Goal: Information Seeking & Learning: Check status

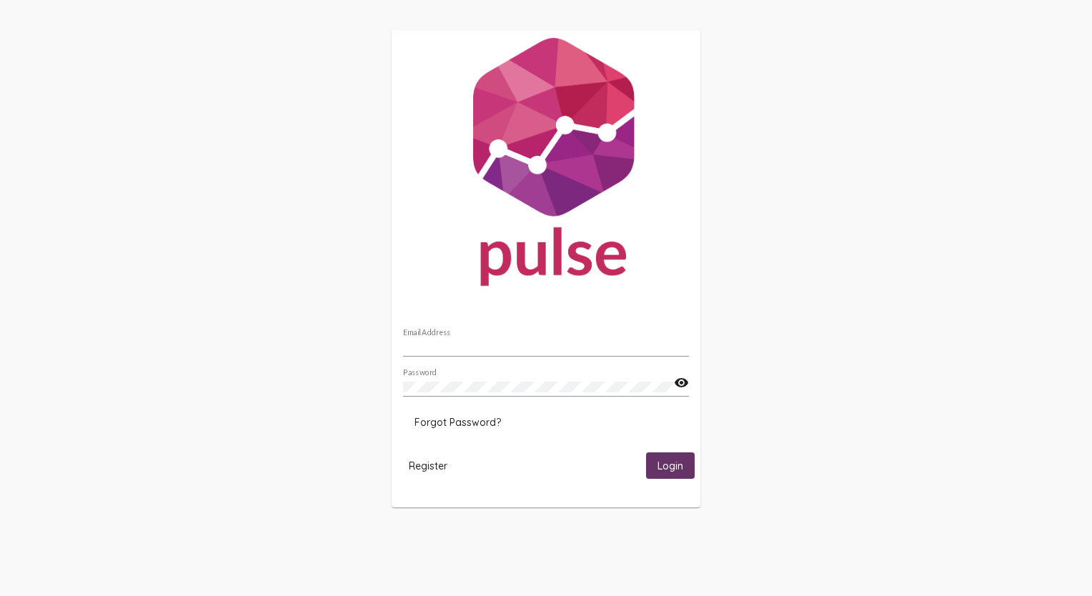
type input "[EMAIL_ADDRESS][DOMAIN_NAME]"
click at [683, 467] on button "Login" at bounding box center [670, 466] width 49 height 26
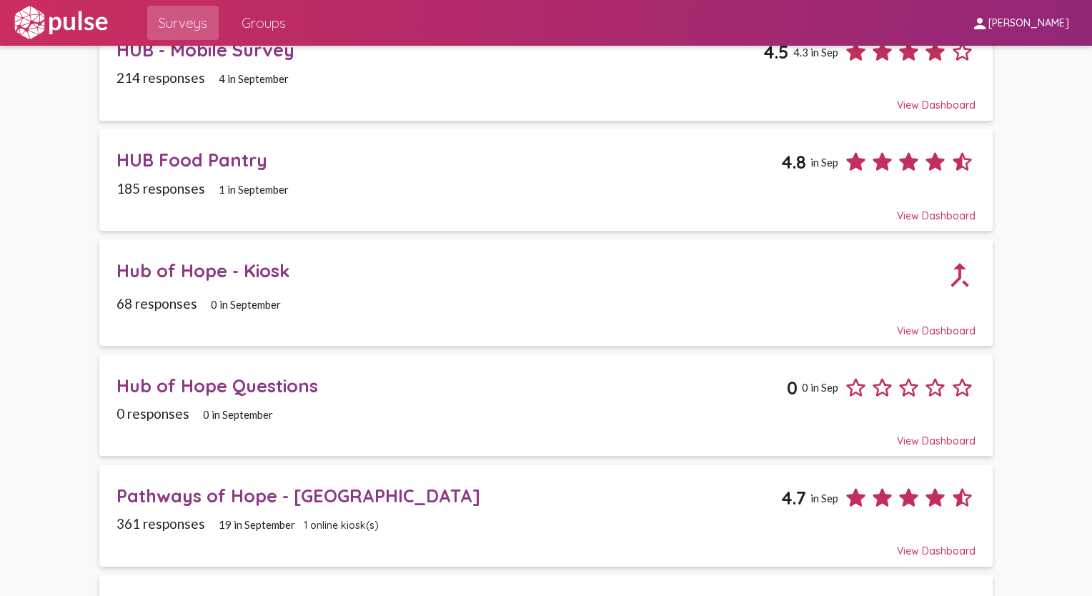
scroll to position [681, 0]
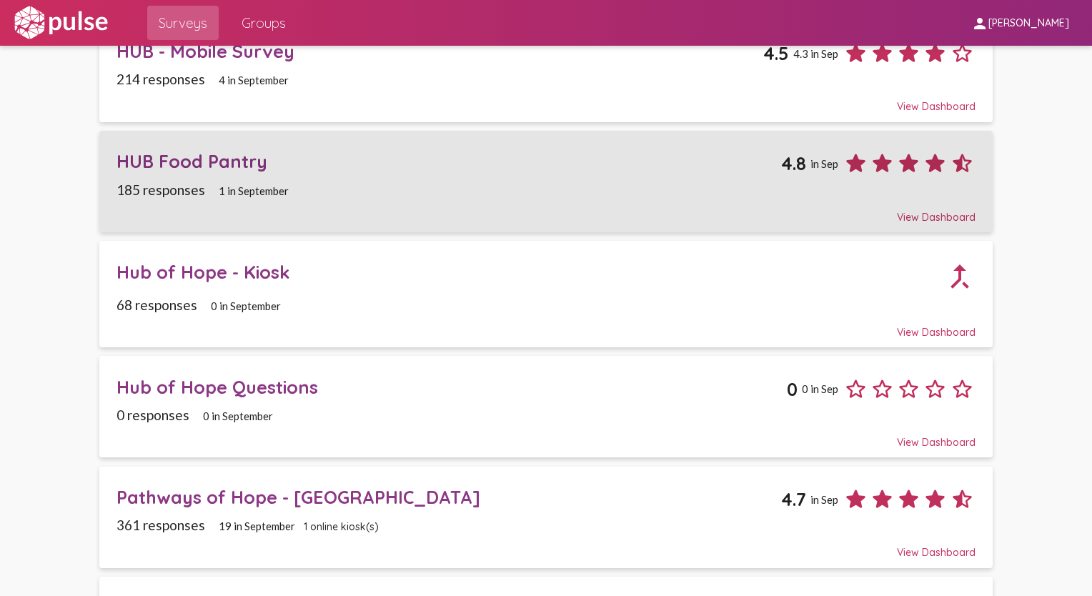
click at [217, 152] on div "HUB Food Pantry" at bounding box center [449, 161] width 665 height 22
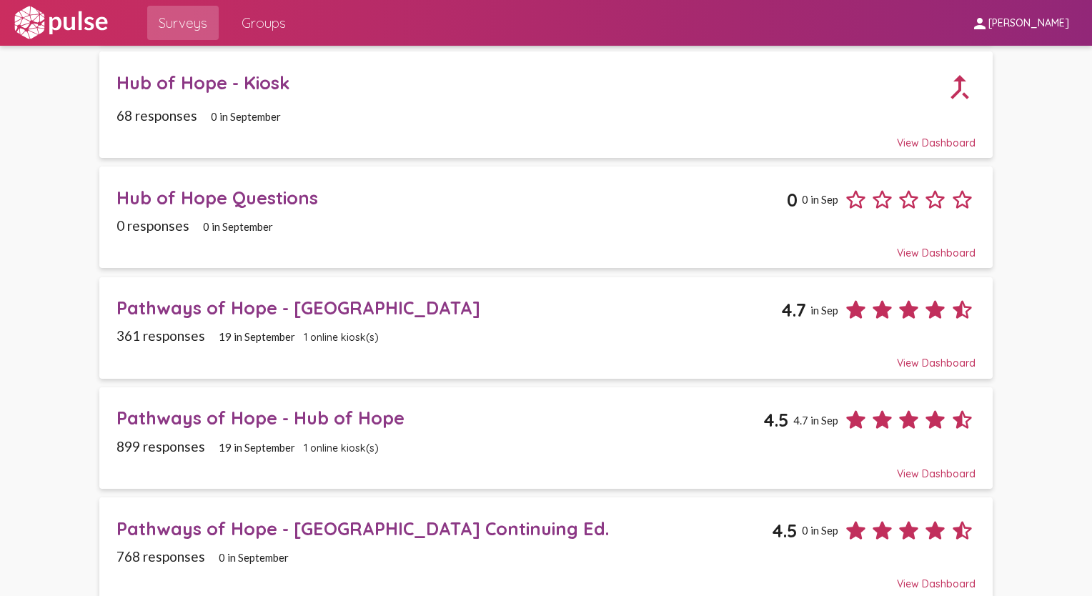
scroll to position [869, 0]
click at [291, 408] on div "Pathways of Hope - Hub of Hope" at bounding box center [440, 419] width 647 height 22
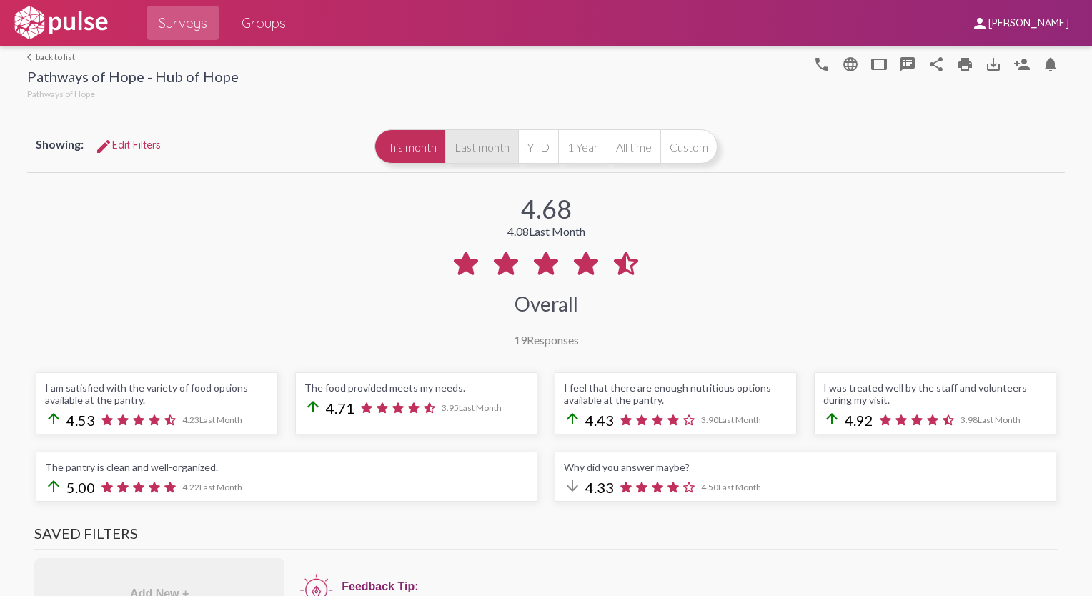
click at [492, 146] on button "Last month" at bounding box center [481, 146] width 73 height 34
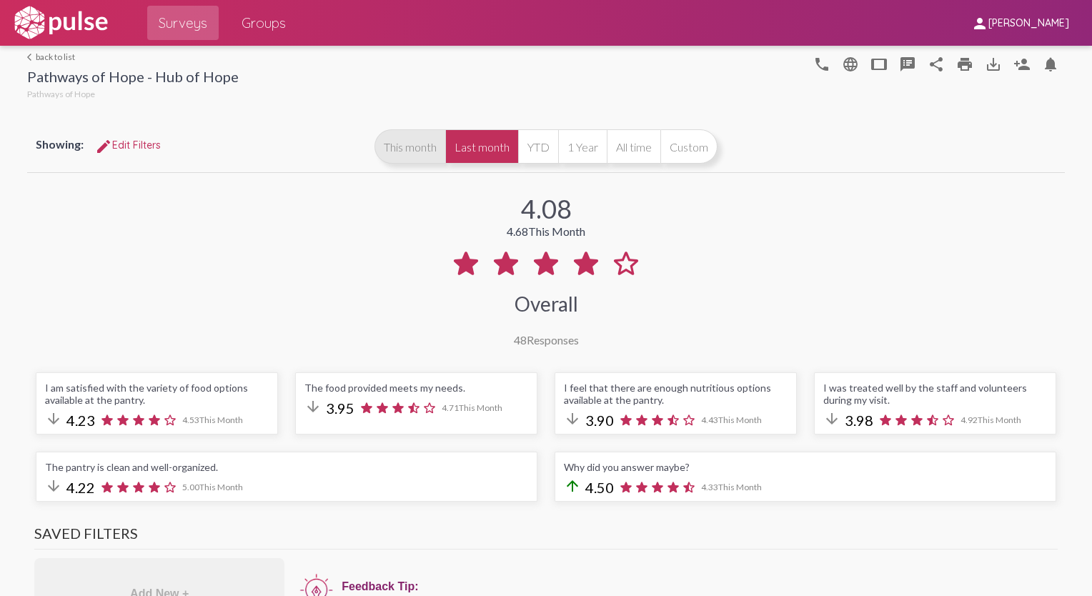
click at [417, 136] on button "This month" at bounding box center [410, 146] width 71 height 34
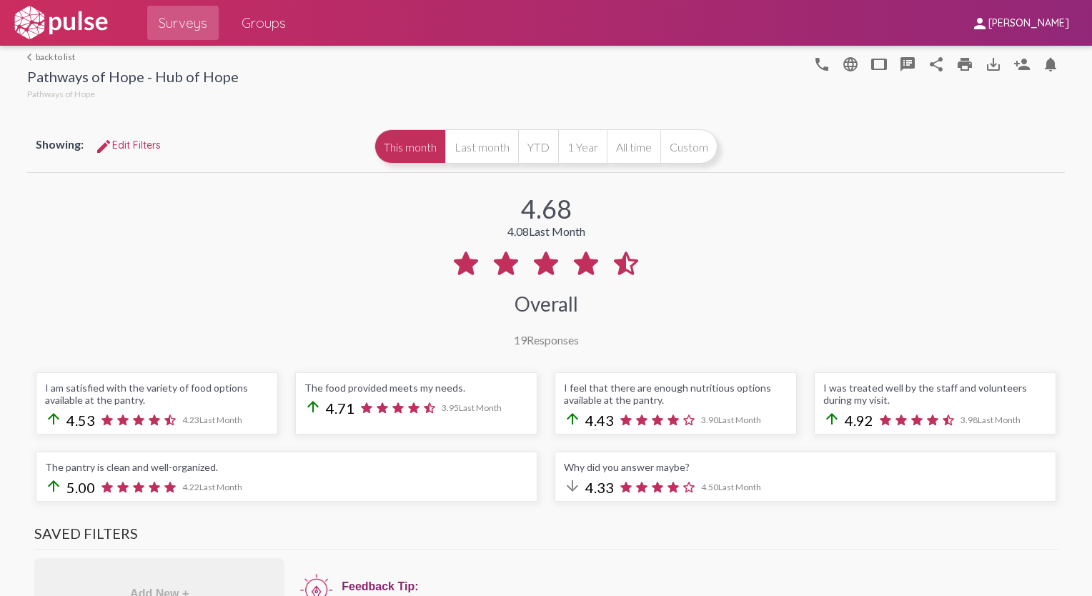
click at [44, 53] on link "arrow_back_ios back to list" at bounding box center [133, 56] width 212 height 11
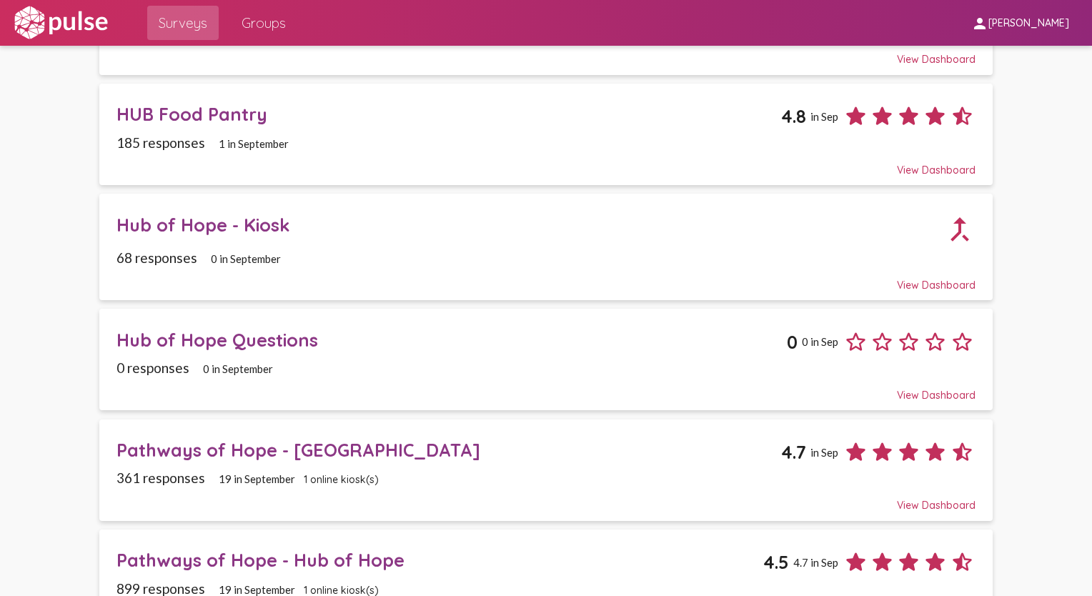
scroll to position [870, 0]
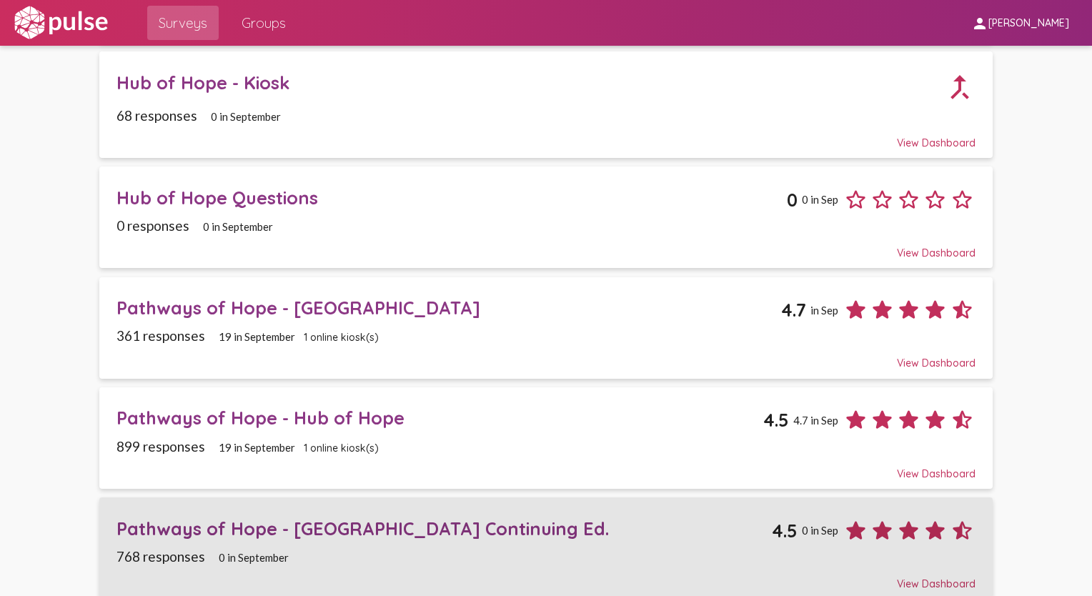
click at [350, 518] on div "Pathways of Hope - [GEOGRAPHIC_DATA] Continuing Ed." at bounding box center [445, 529] width 656 height 22
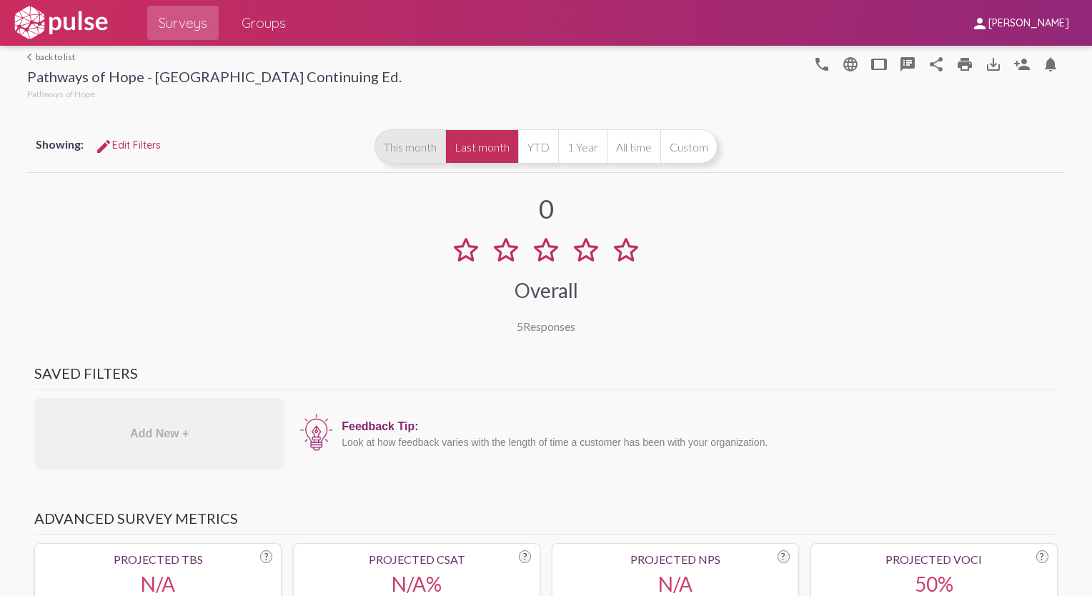
click at [411, 150] on button "This month" at bounding box center [410, 146] width 71 height 34
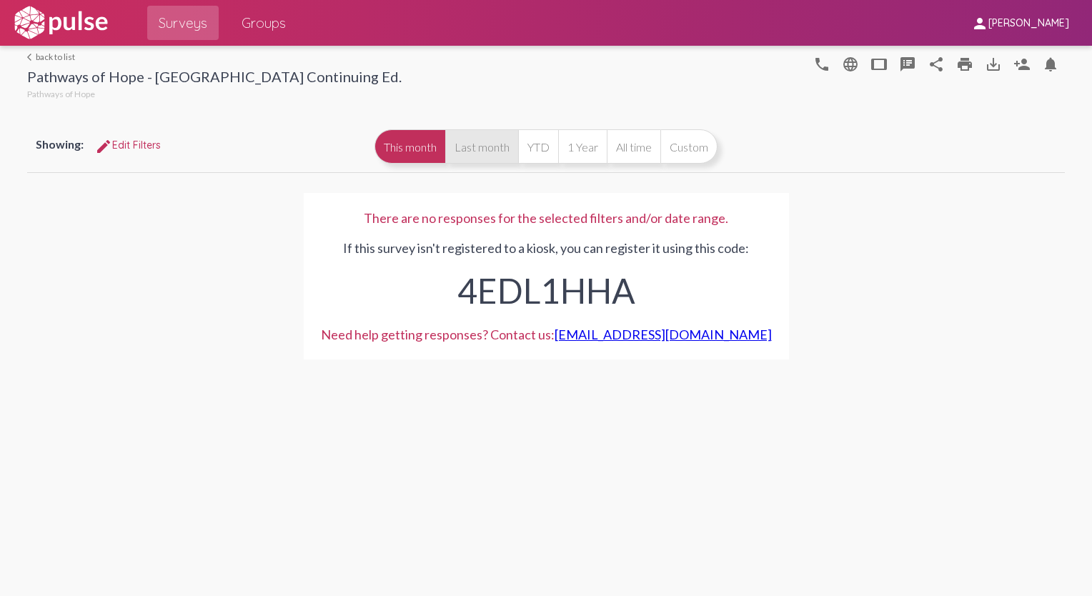
click at [498, 137] on button "Last month" at bounding box center [481, 146] width 73 height 34
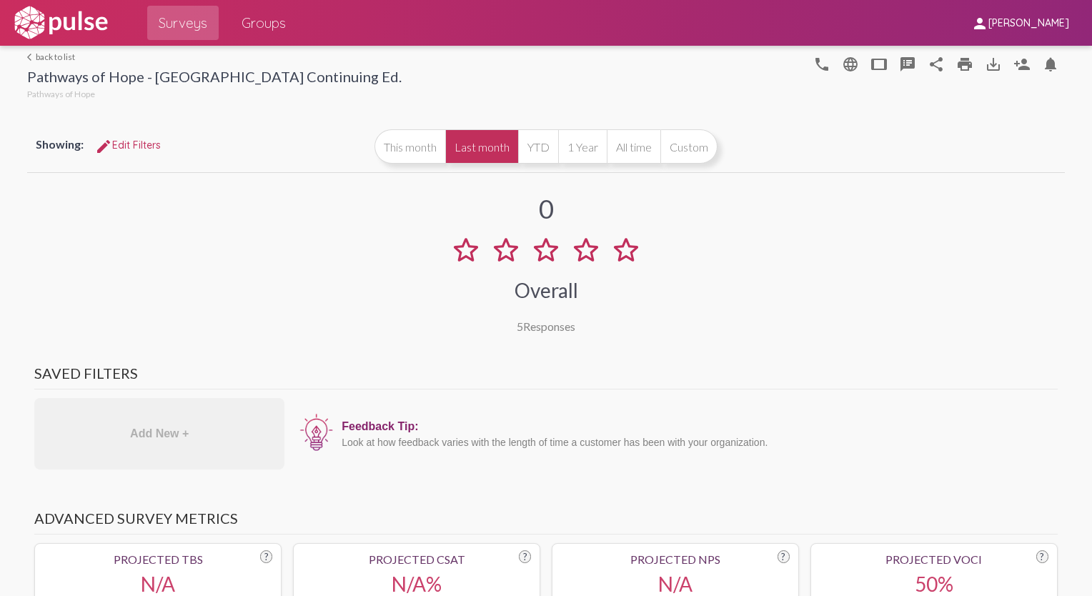
click at [54, 55] on link "arrow_back_ios back to list" at bounding box center [214, 56] width 375 height 11
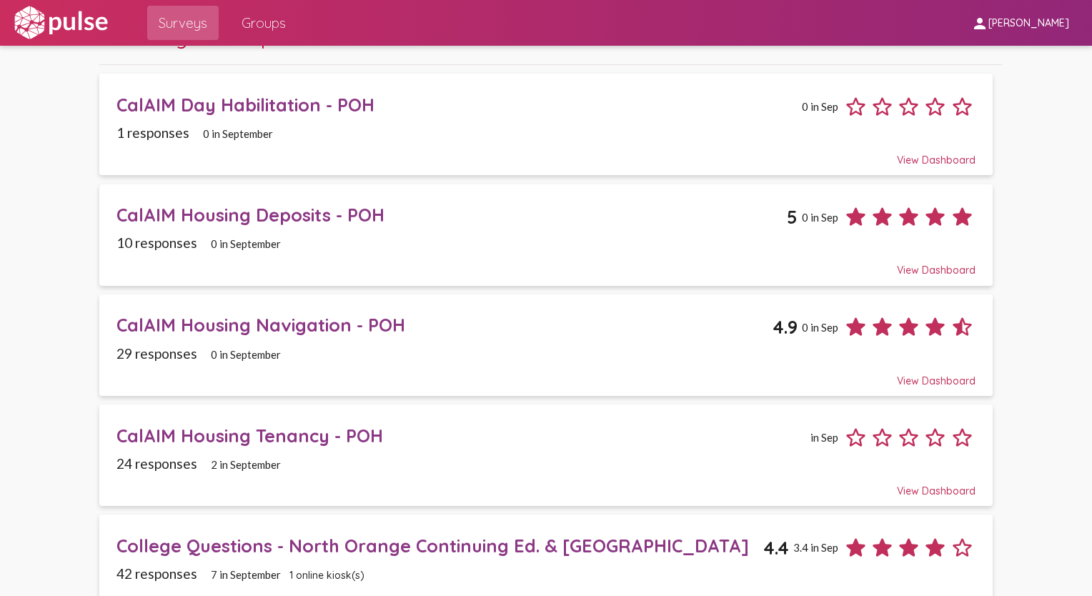
scroll to position [77, 0]
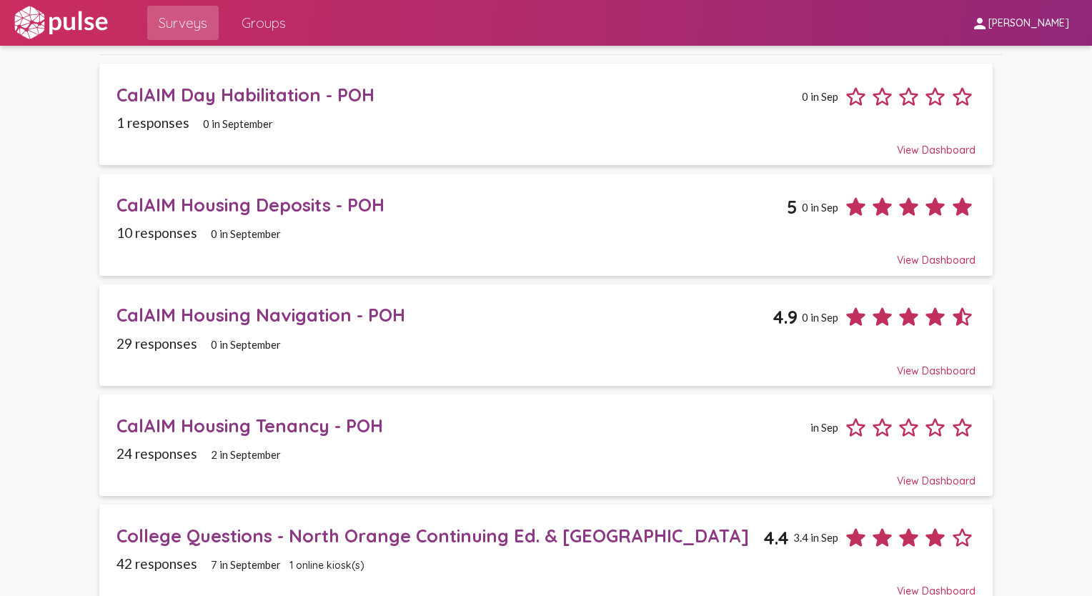
scroll to position [0, 0]
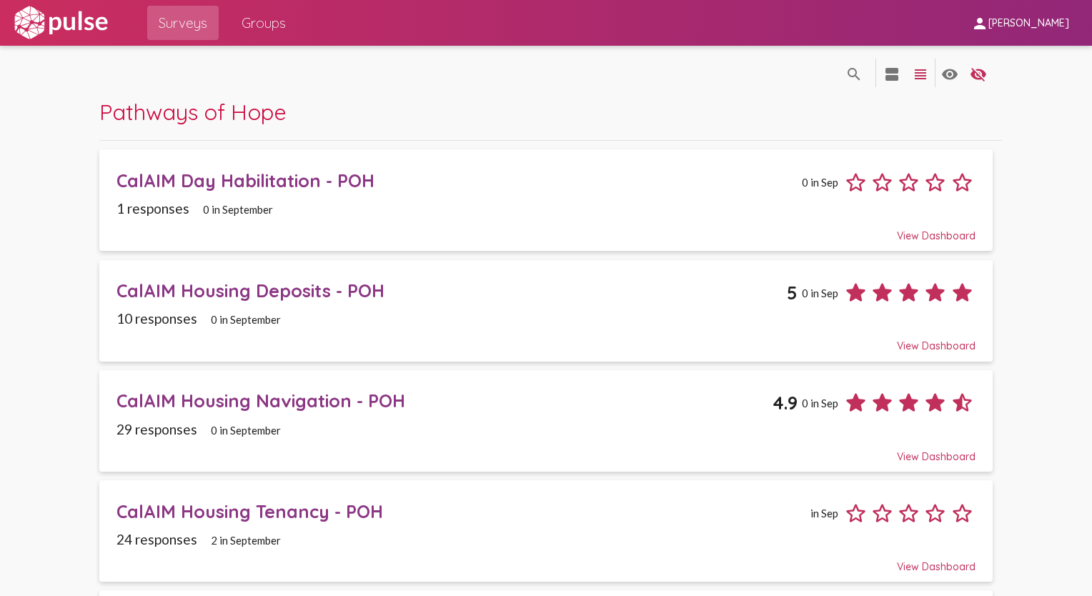
click at [269, 18] on span "Groups" at bounding box center [264, 23] width 44 height 26
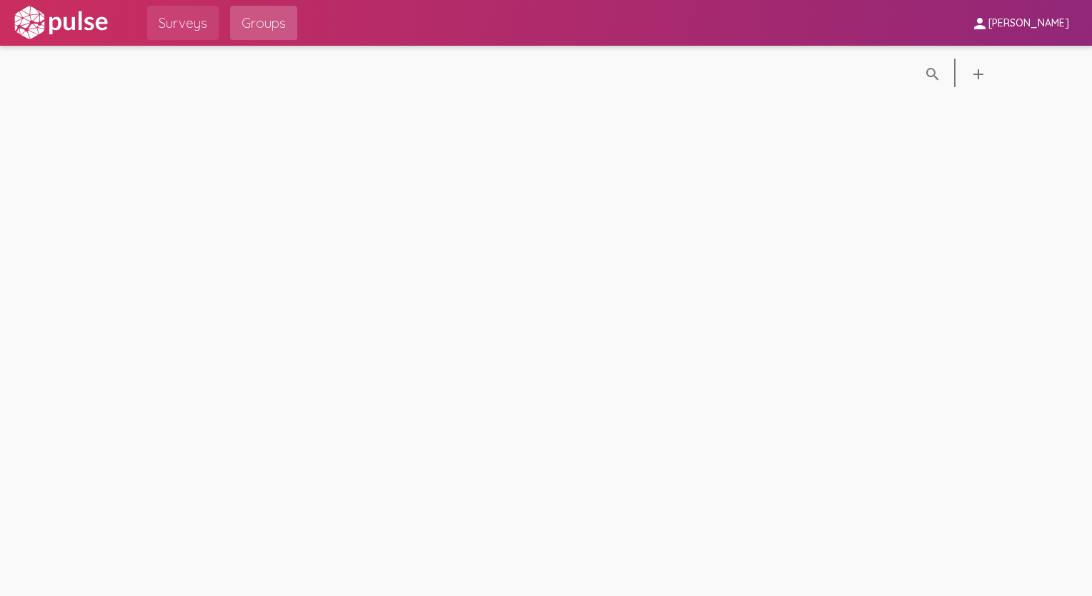
click at [188, 25] on span "Surveys" at bounding box center [183, 23] width 49 height 26
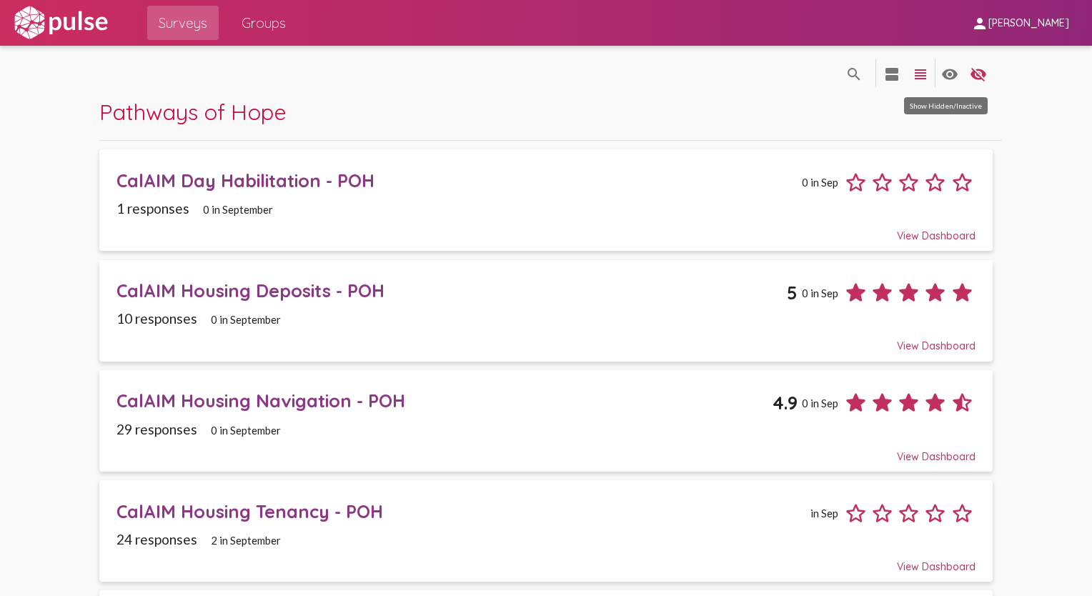
click at [949, 81] on mat-icon "visibility" at bounding box center [950, 74] width 17 height 17
